Goal: Transaction & Acquisition: Purchase product/service

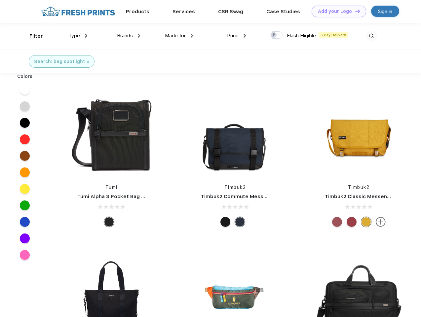
click at [337, 11] on link "Add your Logo Design Tool" at bounding box center [339, 12] width 55 height 12
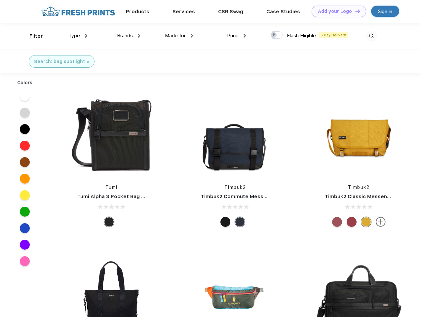
click at [0, 0] on div "Design Tool" at bounding box center [0, 0] width 0 height 0
click at [355, 11] on link "Add your Logo Design Tool" at bounding box center [339, 12] width 55 height 12
click at [32, 36] on div "Filter" at bounding box center [36, 36] width 14 height 8
click at [78, 36] on span "Type" at bounding box center [74, 36] width 12 height 6
click at [129, 36] on span "Brands" at bounding box center [125, 36] width 16 height 6
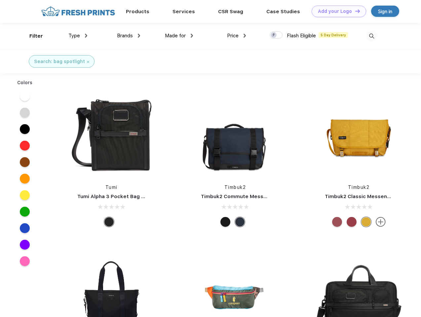
click at [179, 36] on span "Made for" at bounding box center [175, 36] width 21 height 6
click at [237, 36] on span "Price" at bounding box center [233, 36] width 12 height 6
click at [276, 35] on div at bounding box center [276, 34] width 13 height 7
click at [274, 35] on input "checkbox" at bounding box center [272, 33] width 4 height 4
click at [372, 36] on img at bounding box center [371, 36] width 11 height 11
